Goal: Obtain resource: Download file/media

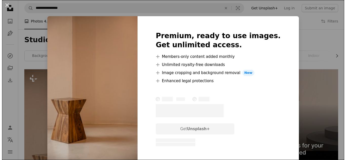
scroll to position [68, 0]
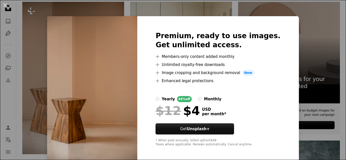
click at [107, 9] on div "An X shape Premium, ready to use images. Get unlimited access. A plus sign Memb…" at bounding box center [173, 80] width 346 height 160
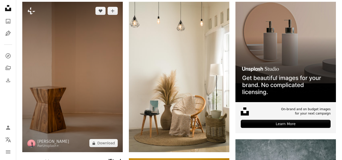
click at [65, 65] on img at bounding box center [72, 77] width 101 height 151
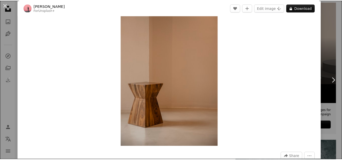
scroll to position [17, 0]
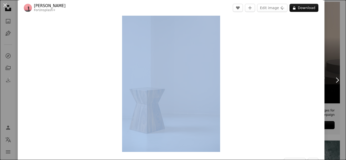
drag, startPoint x: 135, startPoint y: 19, endPoint x: 233, endPoint y: 133, distance: 151.2
click at [233, 133] on div "[PERSON_NAME] For Unsplash+ A heart A plus sign Edit image Plus sign for Unspla…" at bounding box center [171, 99] width 307 height 224
copy div "A heart A plus sign Edit image Plus sign for Unsplash+ A lock Download"
click at [231, 52] on div "Zoom in" at bounding box center [171, 79] width 307 height 152
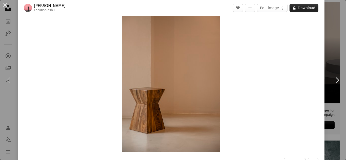
click at [306, 8] on button "A lock Download" at bounding box center [304, 8] width 29 height 8
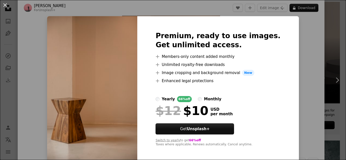
click at [175, 102] on div "yearly" at bounding box center [168, 99] width 13 height 6
click at [306, 40] on div "An X shape Premium, ready to use images. Get unlimited access. A plus sign Memb…" at bounding box center [173, 80] width 346 height 160
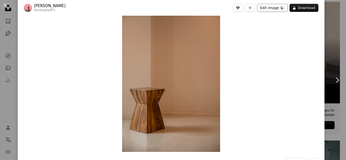
click at [274, 10] on button "Edit image Plus sign for Unsplash+" at bounding box center [272, 8] width 30 height 8
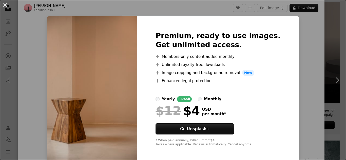
click at [311, 39] on div "An X shape Premium, ready to use images. Get unlimited access. A plus sign Memb…" at bounding box center [173, 80] width 346 height 160
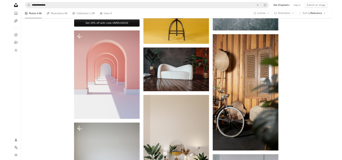
scroll to position [312, 0]
